Goal: Information Seeking & Learning: Learn about a topic

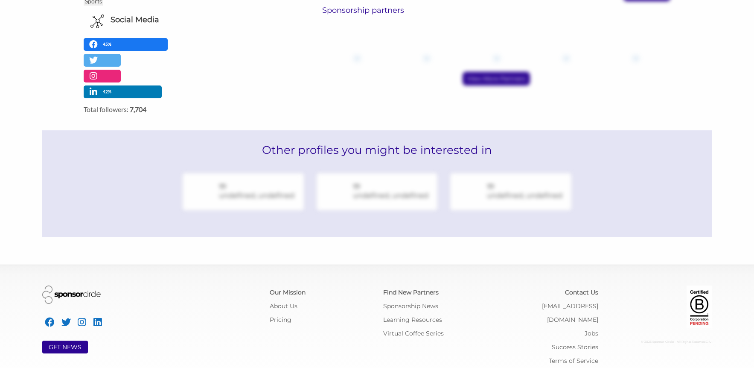
scroll to position [390, 0]
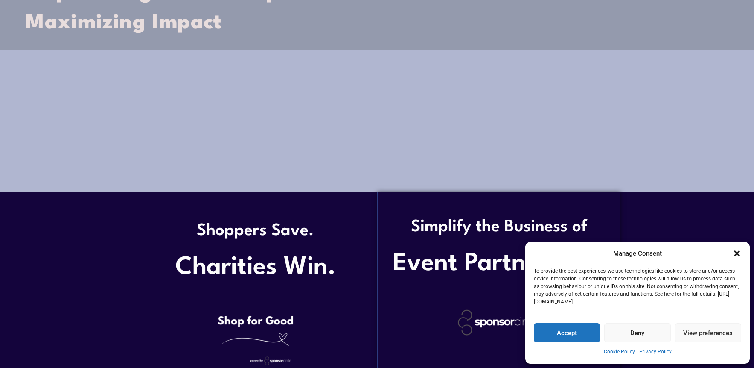
scroll to position [213, 0]
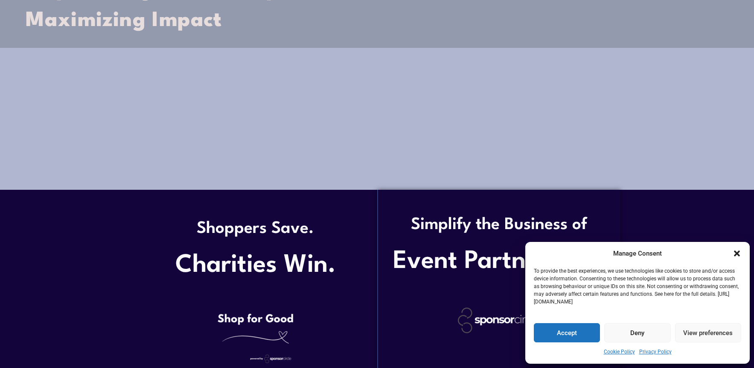
click at [736, 255] on icon "Close dialogue" at bounding box center [737, 253] width 6 height 6
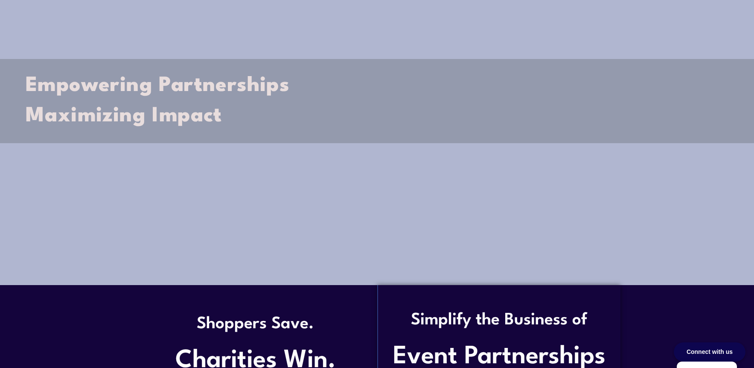
scroll to position [0, 0]
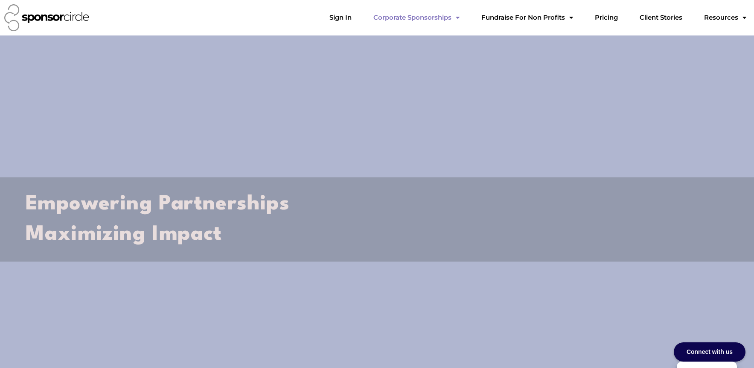
click at [457, 21] on link "Corporate Sponsorships" at bounding box center [417, 17] width 100 height 17
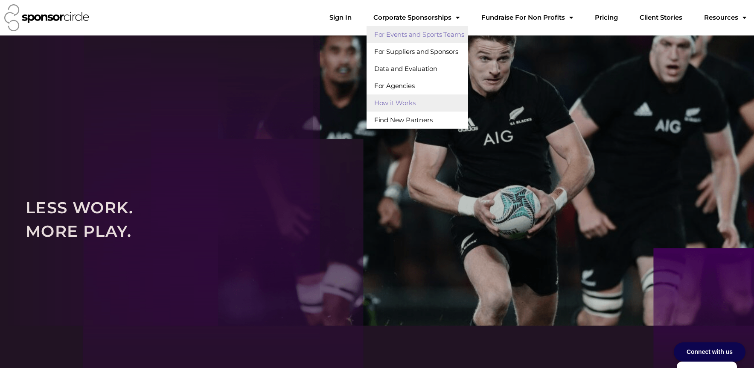
click at [469, 32] on link "For Events and Sports Teams" at bounding box center [418, 34] width 102 height 17
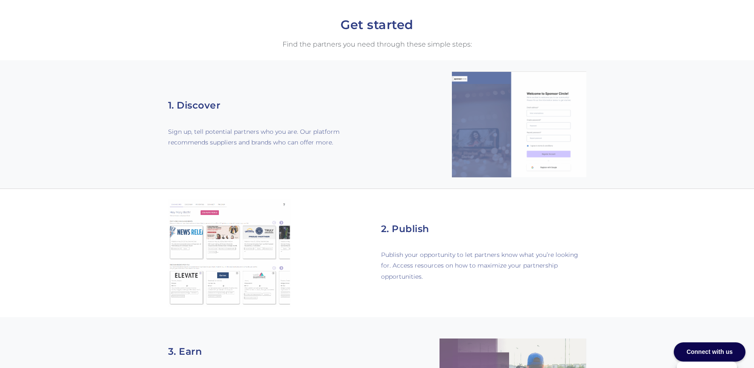
scroll to position [512, 0]
